Goal: Task Accomplishment & Management: Use online tool/utility

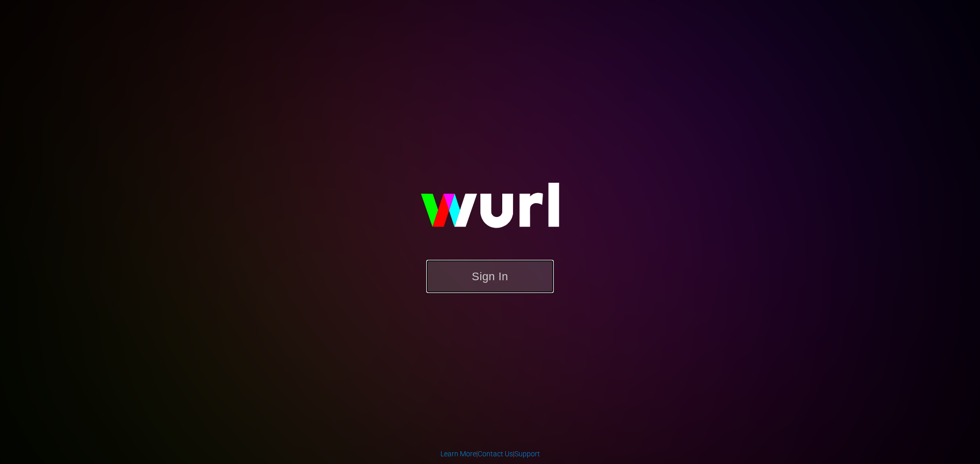
click at [468, 267] on button "Sign In" at bounding box center [490, 276] width 128 height 33
